Goal: Information Seeking & Learning: Learn about a topic

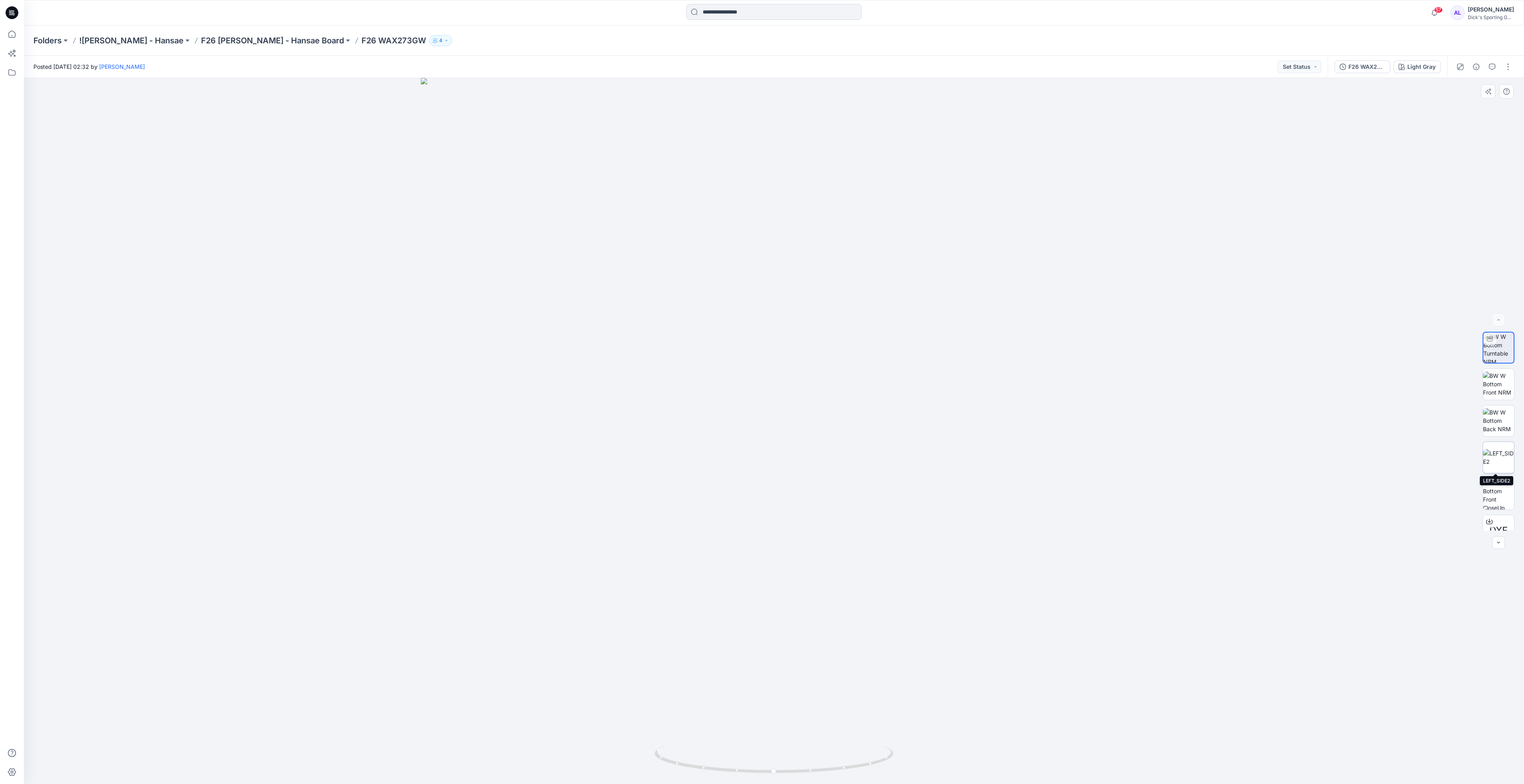
click at [759, 402] on img at bounding box center [1498, 457] width 31 height 16
click at [759, 402] on img at bounding box center [1498, 421] width 31 height 25
click at [759, 382] on img at bounding box center [1498, 384] width 31 height 25
click at [1492, 383] on img at bounding box center [1498, 384] width 31 height 31
click at [1503, 422] on img at bounding box center [1498, 421] width 31 height 25
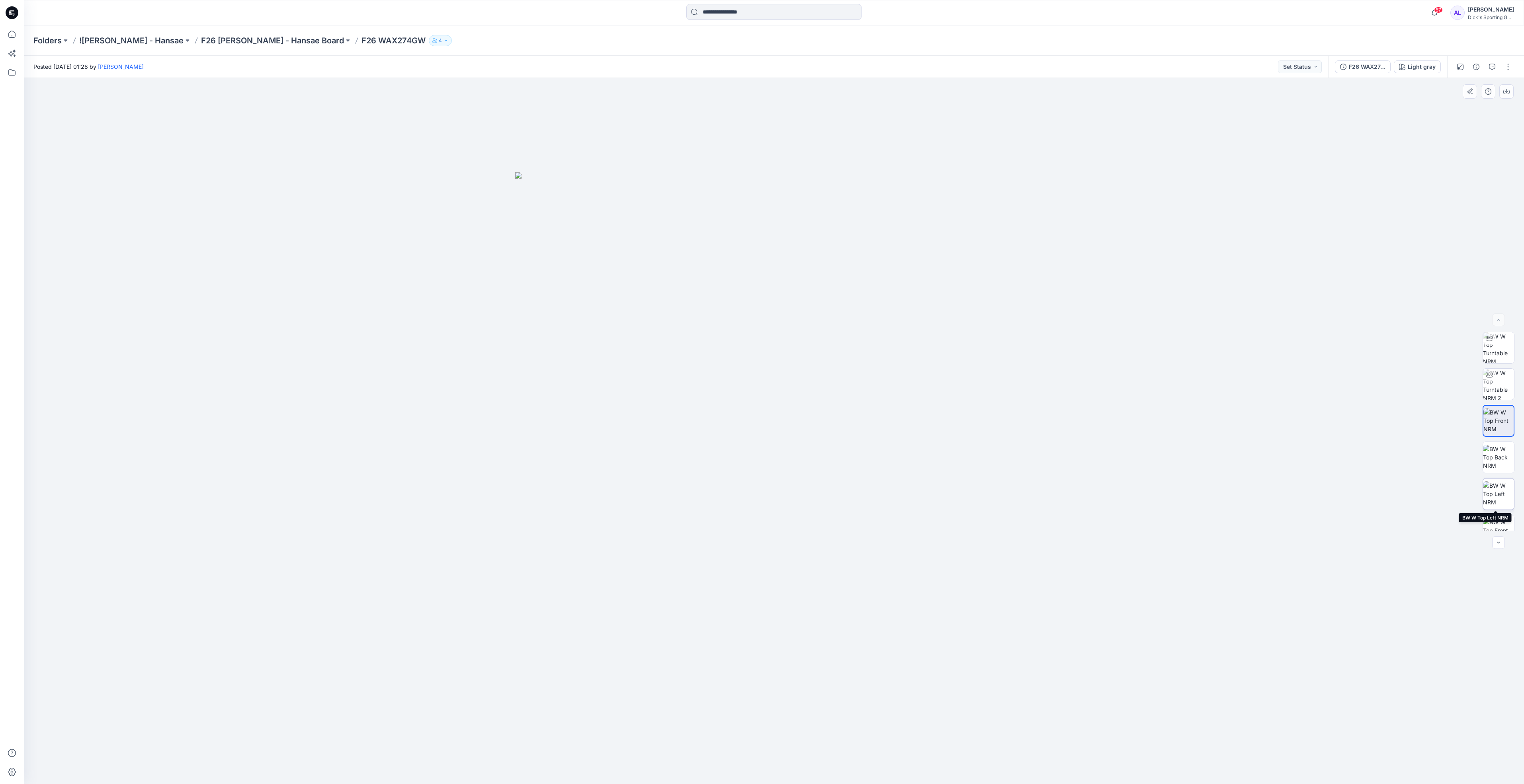
click at [1496, 493] on img at bounding box center [1498, 494] width 31 height 25
click at [1494, 396] on img at bounding box center [1498, 384] width 31 height 31
click at [1502, 426] on img at bounding box center [1498, 421] width 31 height 25
click at [1486, 498] on img at bounding box center [1498, 494] width 31 height 25
click at [1499, 451] on img at bounding box center [1498, 458] width 31 height 25
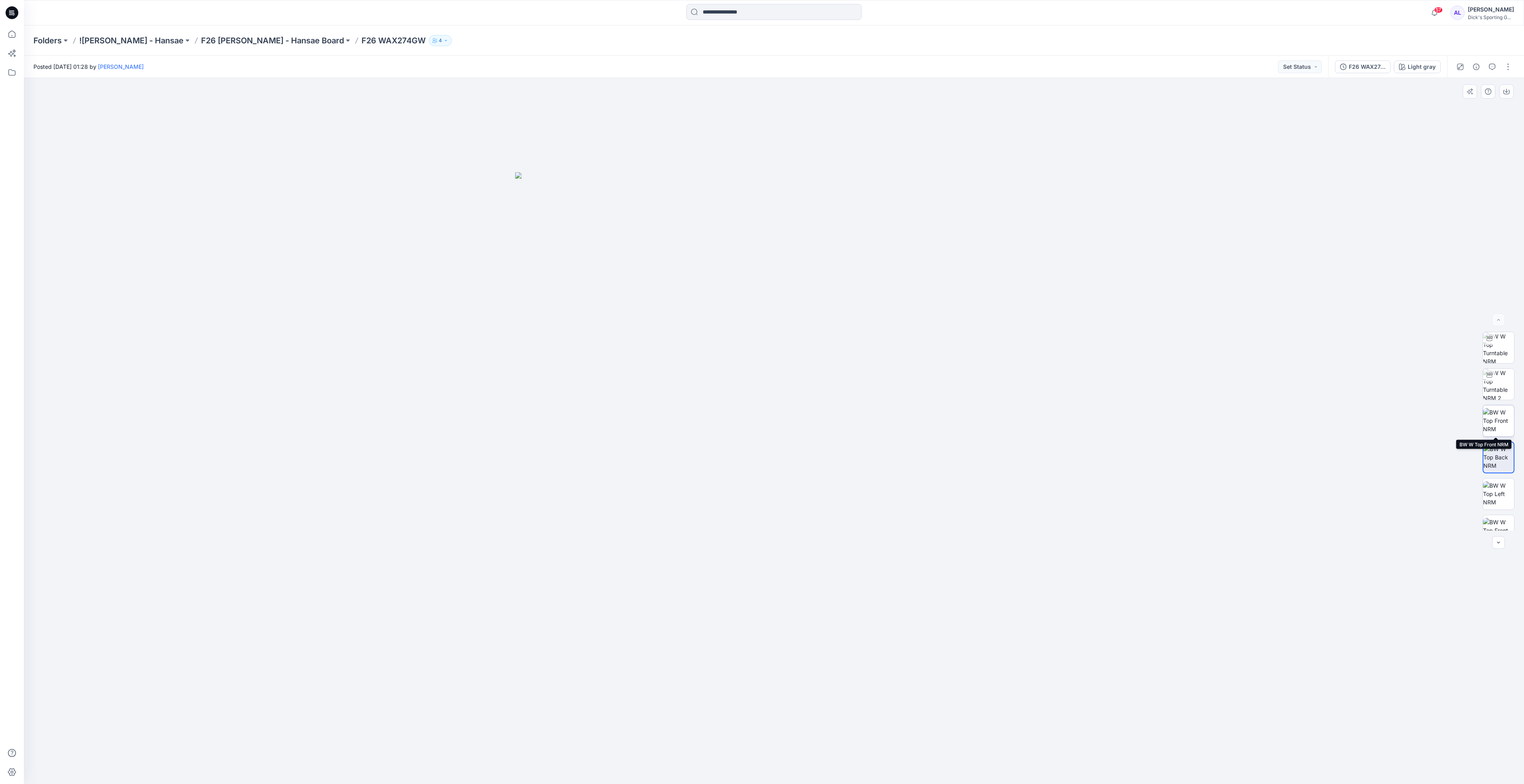
click at [1495, 423] on img at bounding box center [1498, 421] width 31 height 25
click at [1499, 378] on img at bounding box center [1498, 384] width 31 height 31
drag, startPoint x: 869, startPoint y: 762, endPoint x: 858, endPoint y: 758, distance: 11.7
click at [858, 758] on icon at bounding box center [775, 760] width 240 height 30
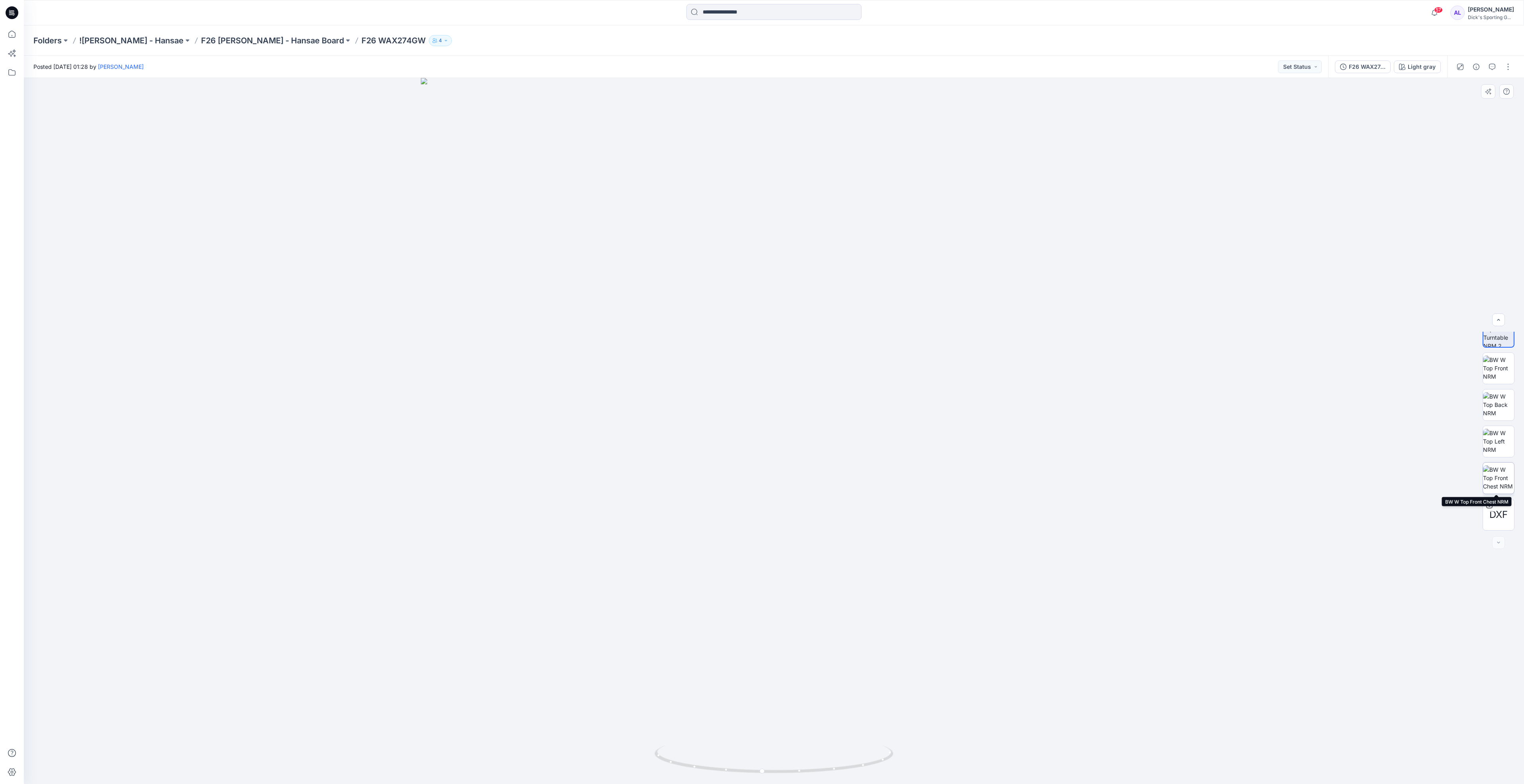
click at [1499, 482] on img at bounding box center [1498, 478] width 31 height 25
click at [1499, 378] on img at bounding box center [1498, 384] width 31 height 31
drag, startPoint x: 886, startPoint y: 760, endPoint x: 666, endPoint y: 770, distance: 220.2
click at [666, 770] on icon at bounding box center [775, 760] width 240 height 30
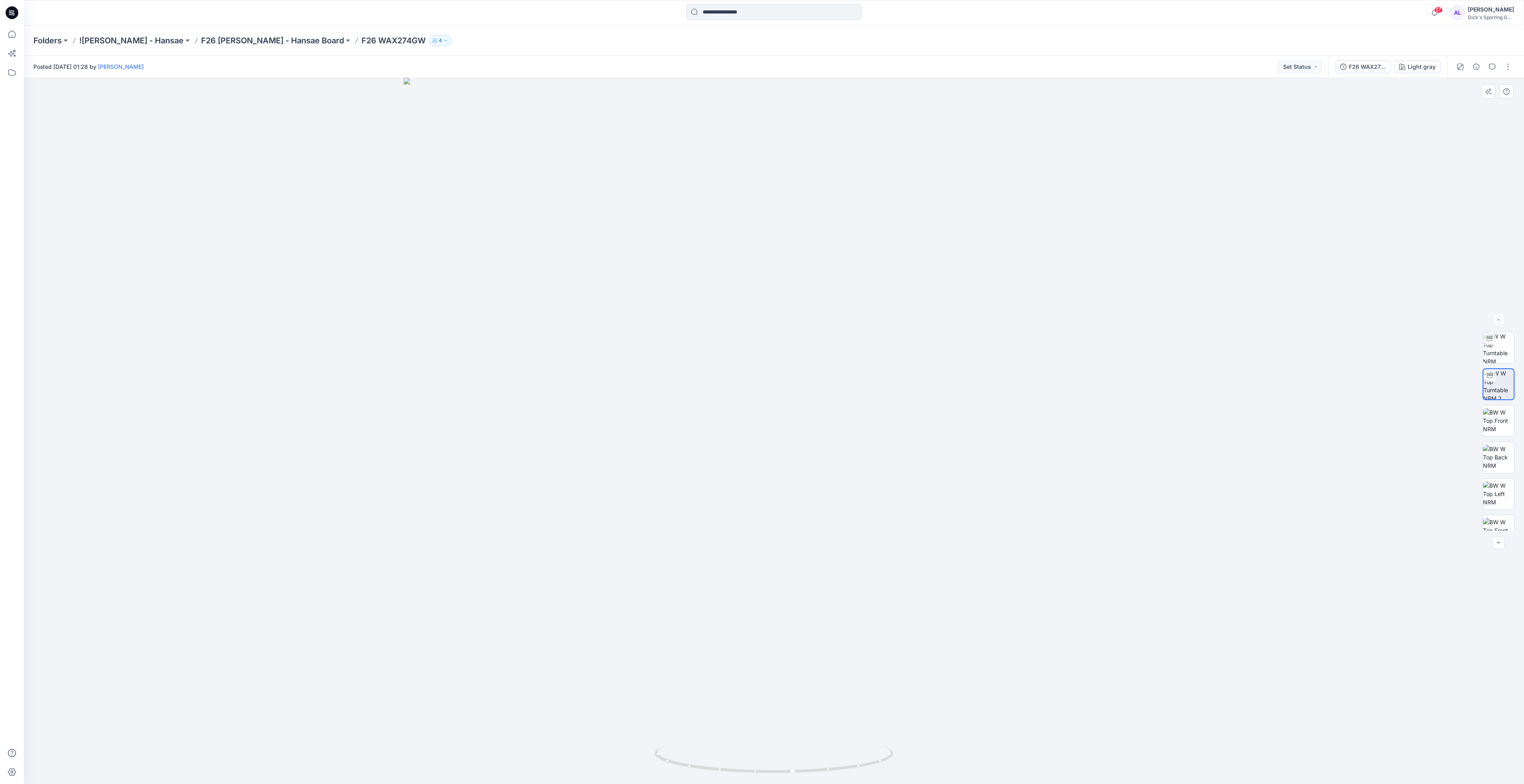
drag, startPoint x: 840, startPoint y: 426, endPoint x: 835, endPoint y: 553, distance: 127.1
click at [835, 553] on img at bounding box center [774, 431] width 741 height 706
drag, startPoint x: 885, startPoint y: 759, endPoint x: 803, endPoint y: 772, distance: 83.0
click at [803, 772] on icon at bounding box center [775, 760] width 240 height 30
click at [1494, 351] on img at bounding box center [1498, 348] width 31 height 31
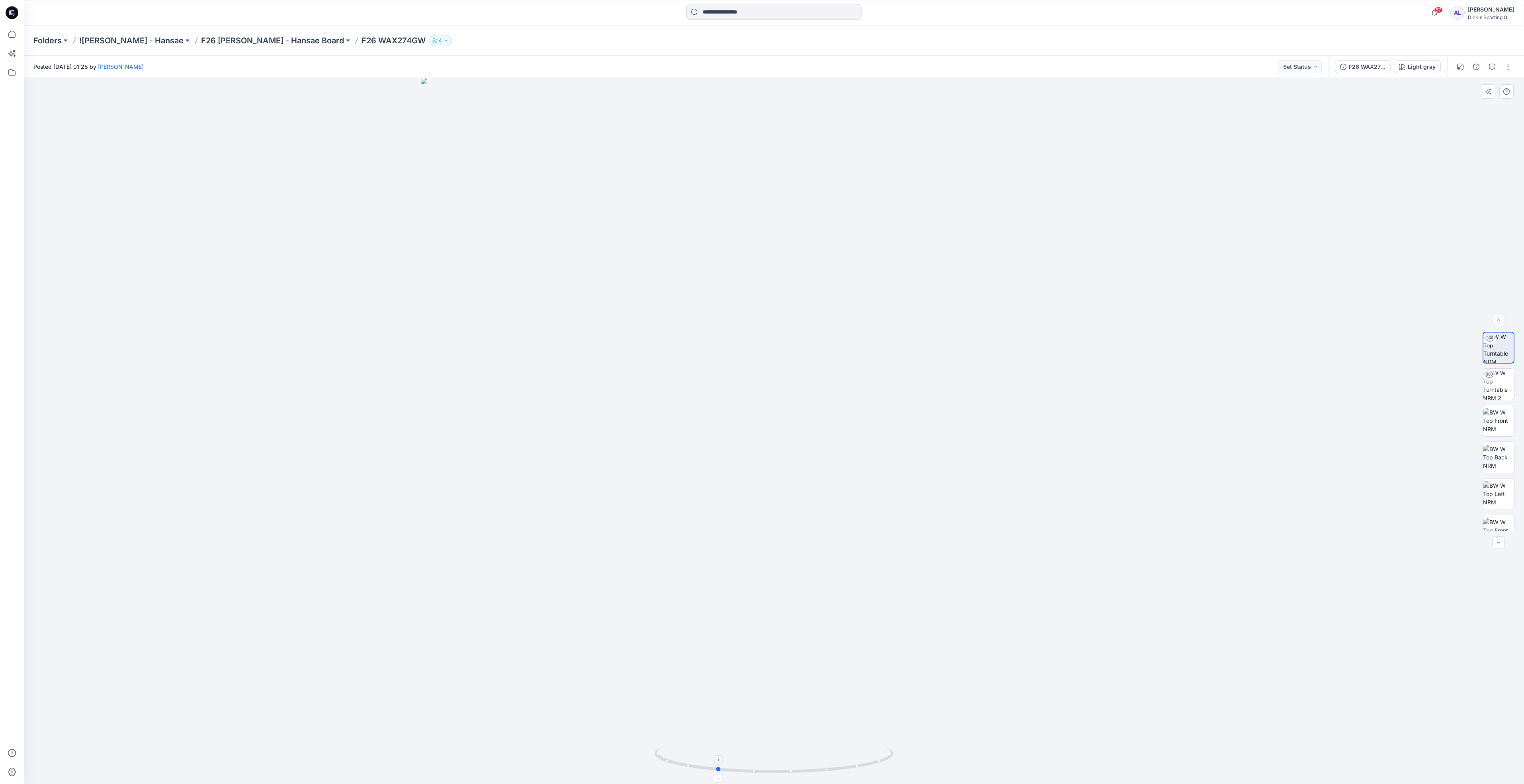
drag, startPoint x: 861, startPoint y: 768, endPoint x: 803, endPoint y: 759, distance: 58.7
click at [803, 759] on icon at bounding box center [775, 760] width 240 height 30
click at [1492, 385] on img at bounding box center [1498, 384] width 31 height 31
drag, startPoint x: 833, startPoint y: 770, endPoint x: 732, endPoint y: 765, distance: 101.1
click at [732, 765] on icon at bounding box center [775, 760] width 240 height 30
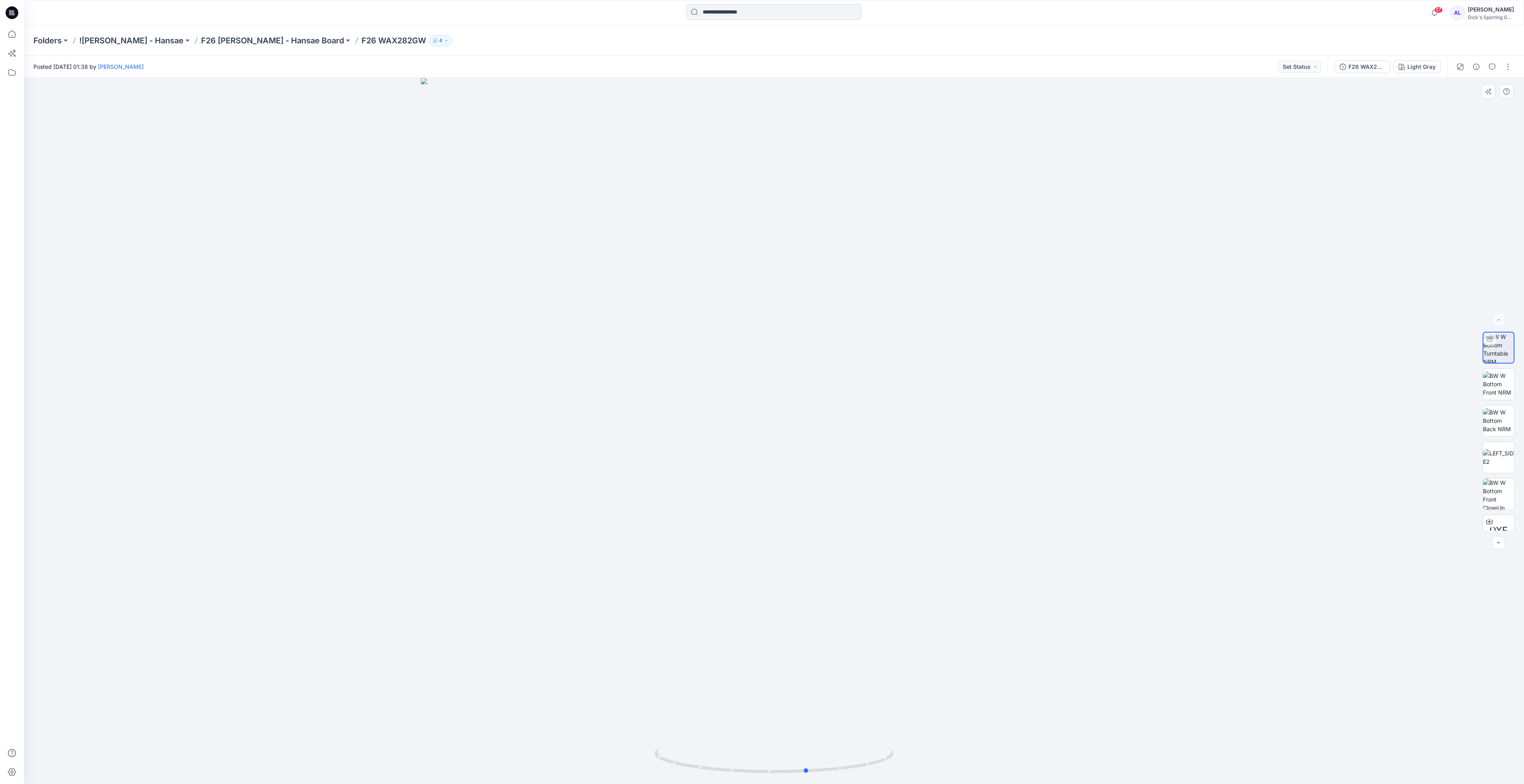
drag, startPoint x: 820, startPoint y: 770, endPoint x: 615, endPoint y: 757, distance: 205.4
click at [615, 757] on div at bounding box center [774, 431] width 1500 height 706
drag, startPoint x: 821, startPoint y: 770, endPoint x: 737, endPoint y: 776, distance: 84.2
click at [737, 776] on div at bounding box center [774, 431] width 1500 height 706
drag, startPoint x: 829, startPoint y: 772, endPoint x: 780, endPoint y: 768, distance: 49.2
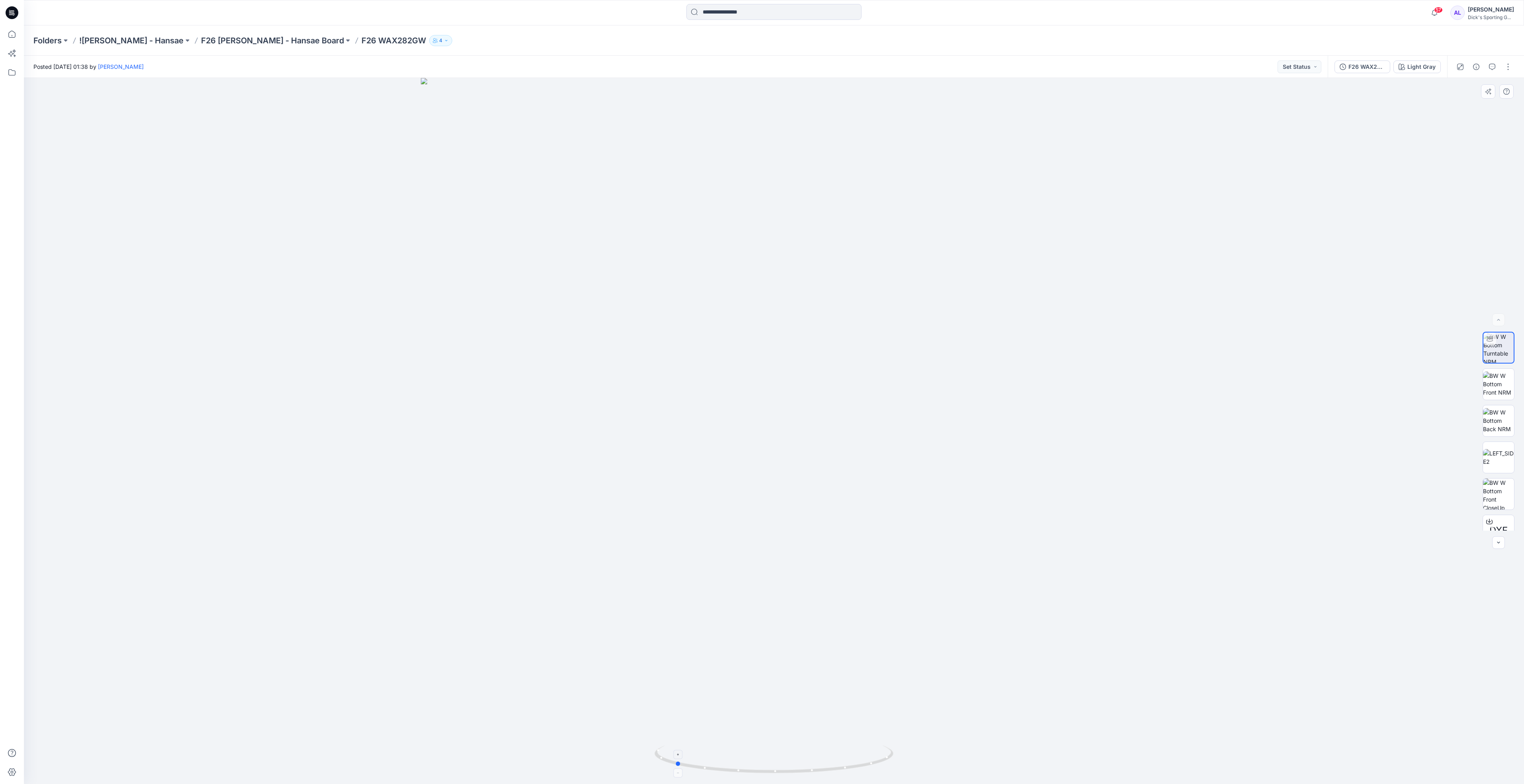
click at [780, 768] on icon at bounding box center [775, 760] width 240 height 30
